Goal: Task Accomplishment & Management: Use online tool/utility

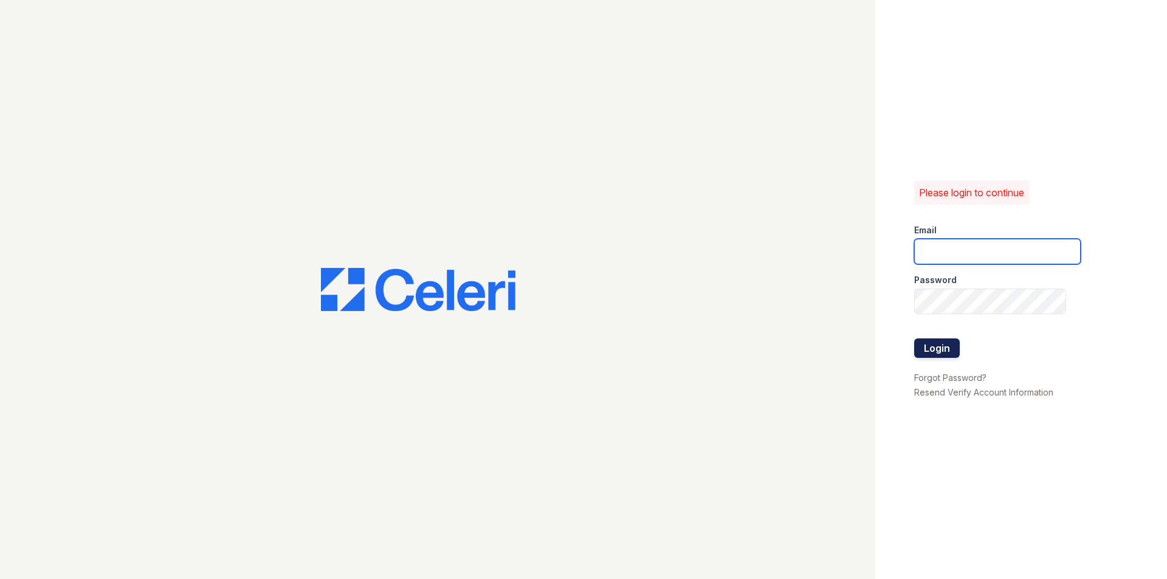
type input "[EMAIL_ADDRESS][DOMAIN_NAME]"
click at [937, 349] on button "Login" at bounding box center [937, 347] width 46 height 19
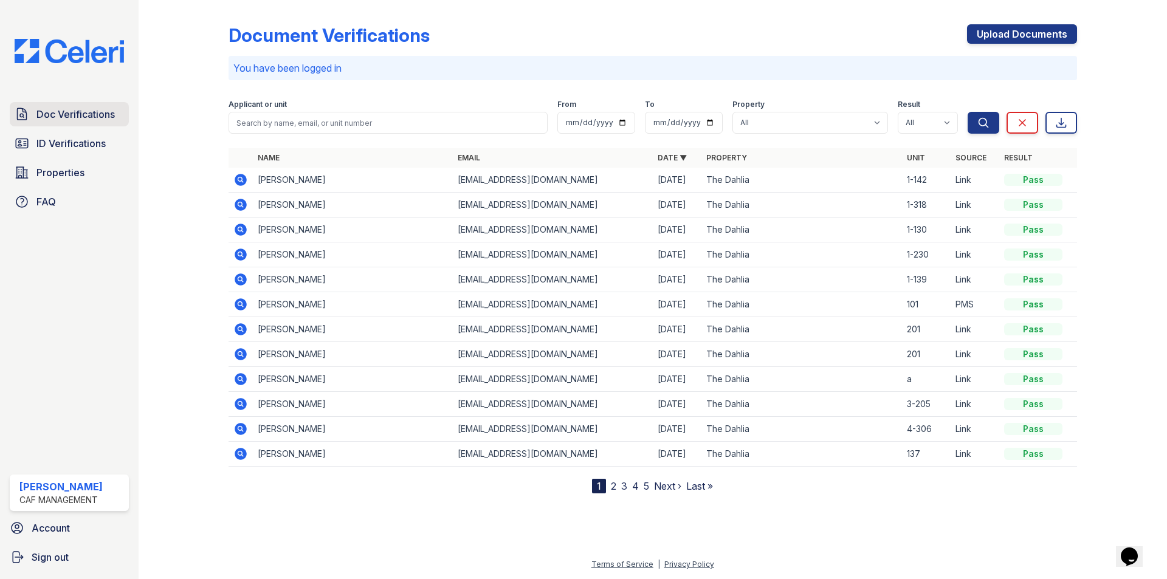
click at [68, 122] on link "Doc Verifications" at bounding box center [69, 114] width 119 height 24
